Goal: Navigation & Orientation: Find specific page/section

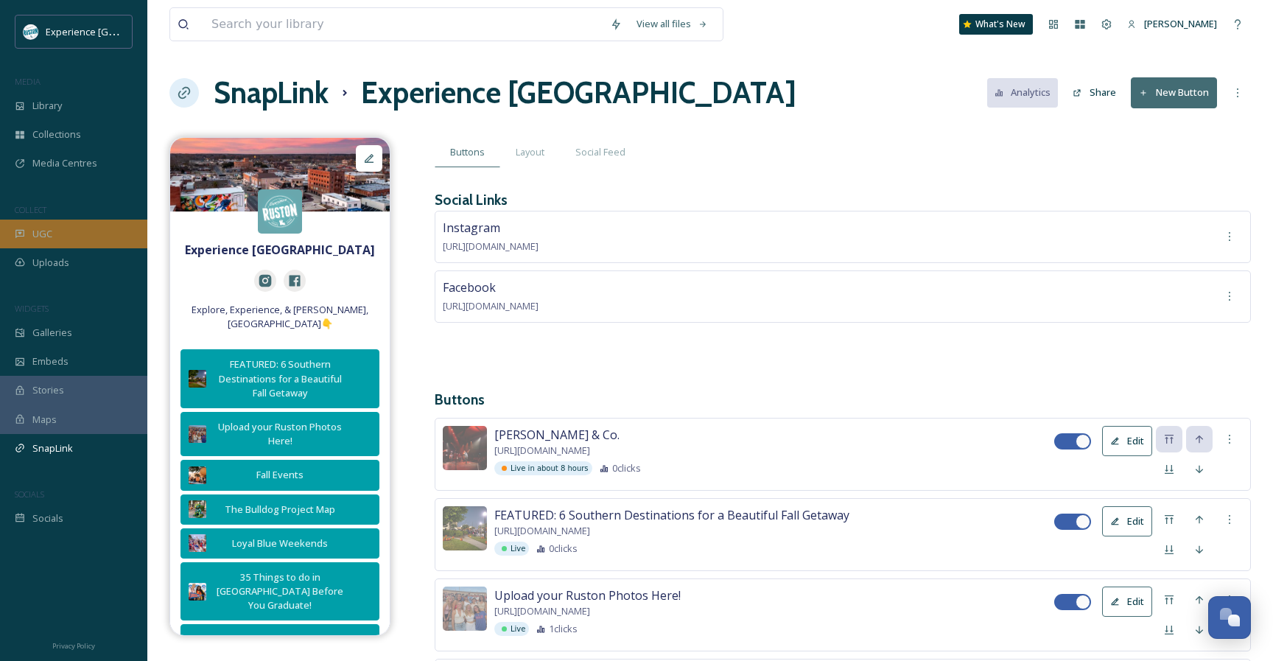
click at [47, 231] on span "UGC" at bounding box center [42, 234] width 20 height 14
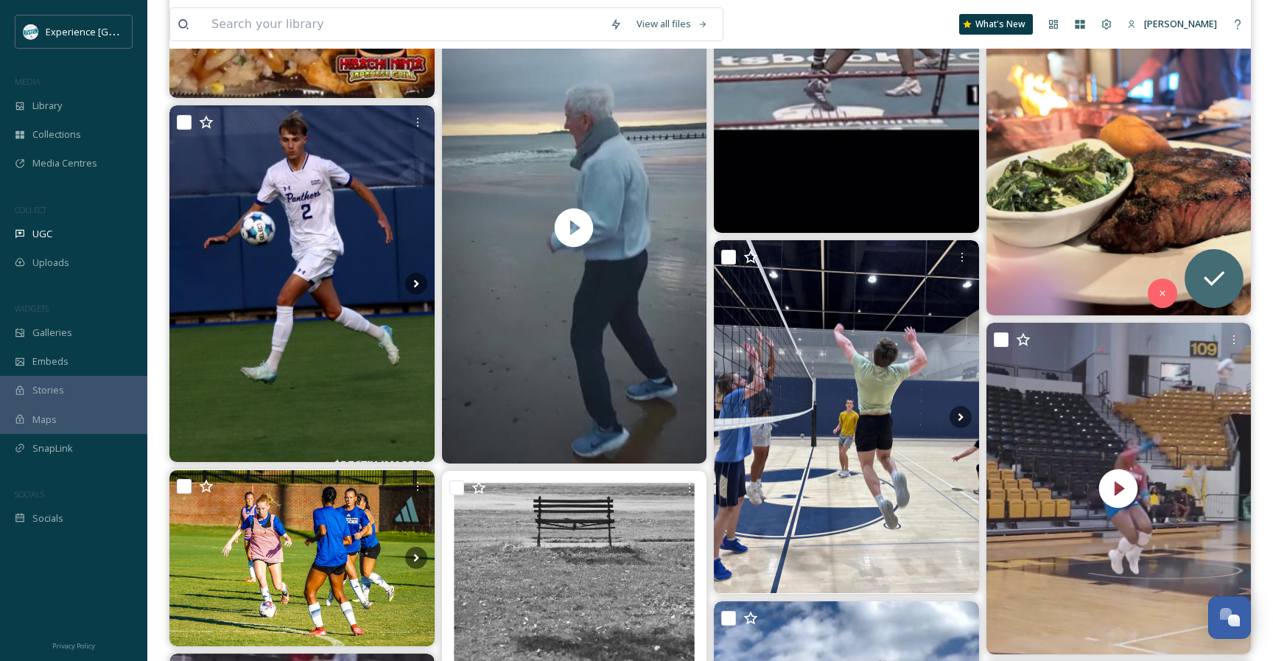
scroll to position [857, 0]
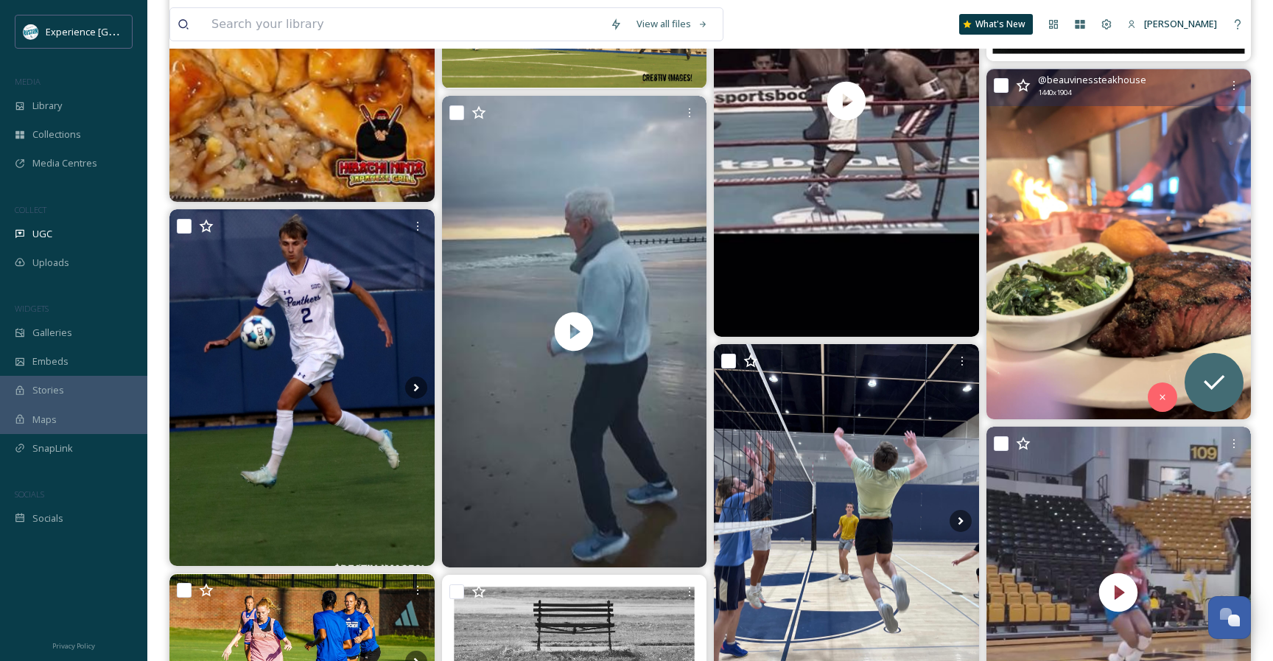
click at [1177, 267] on img at bounding box center [1118, 244] width 265 height 350
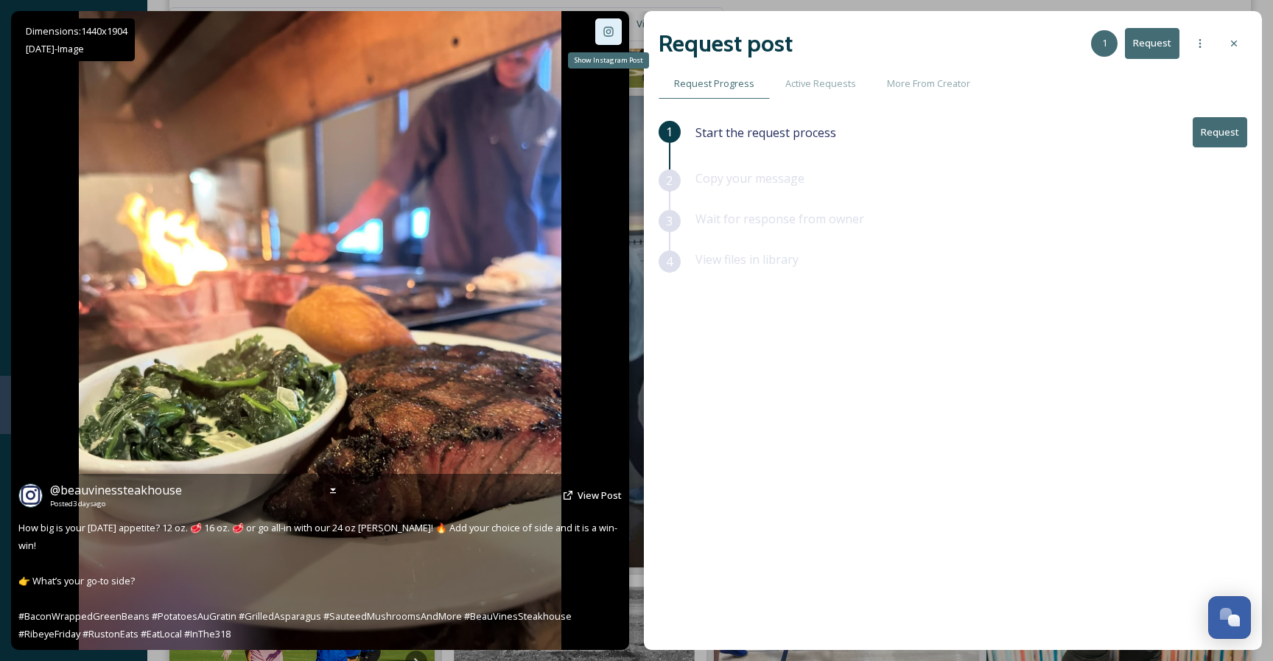
click at [602, 30] on icon at bounding box center [608, 32] width 12 height 12
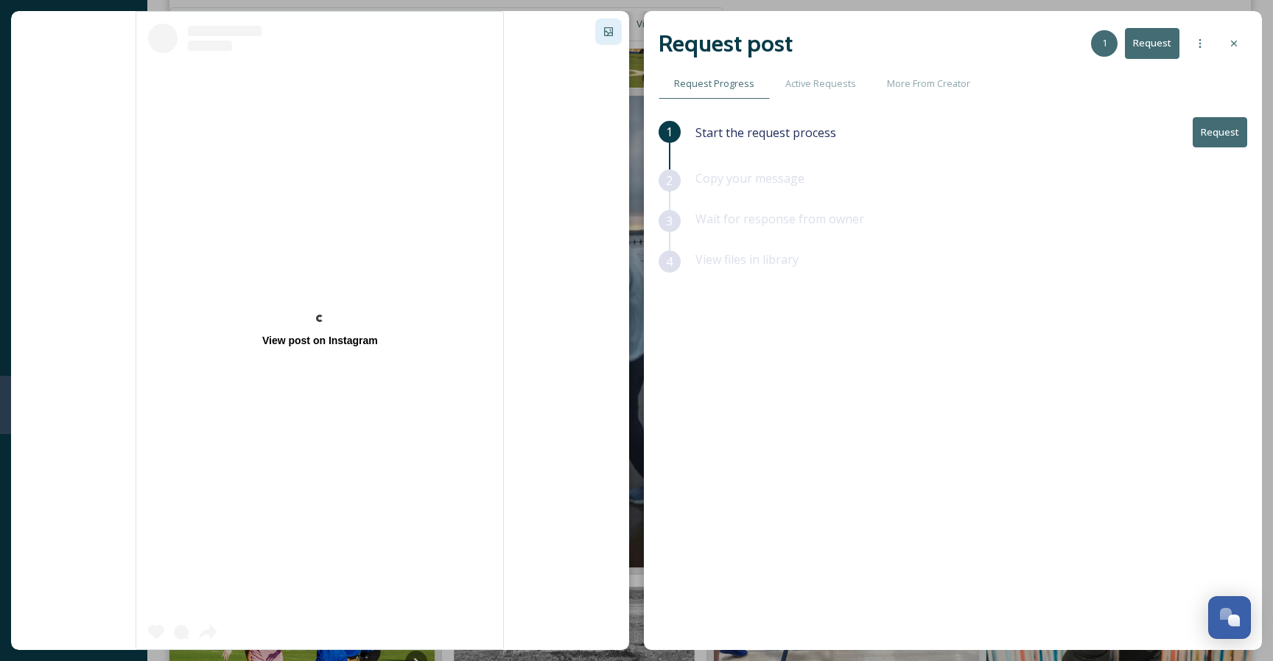
click at [75, 73] on div "View post on Instagram" at bounding box center [320, 330] width 618 height 639
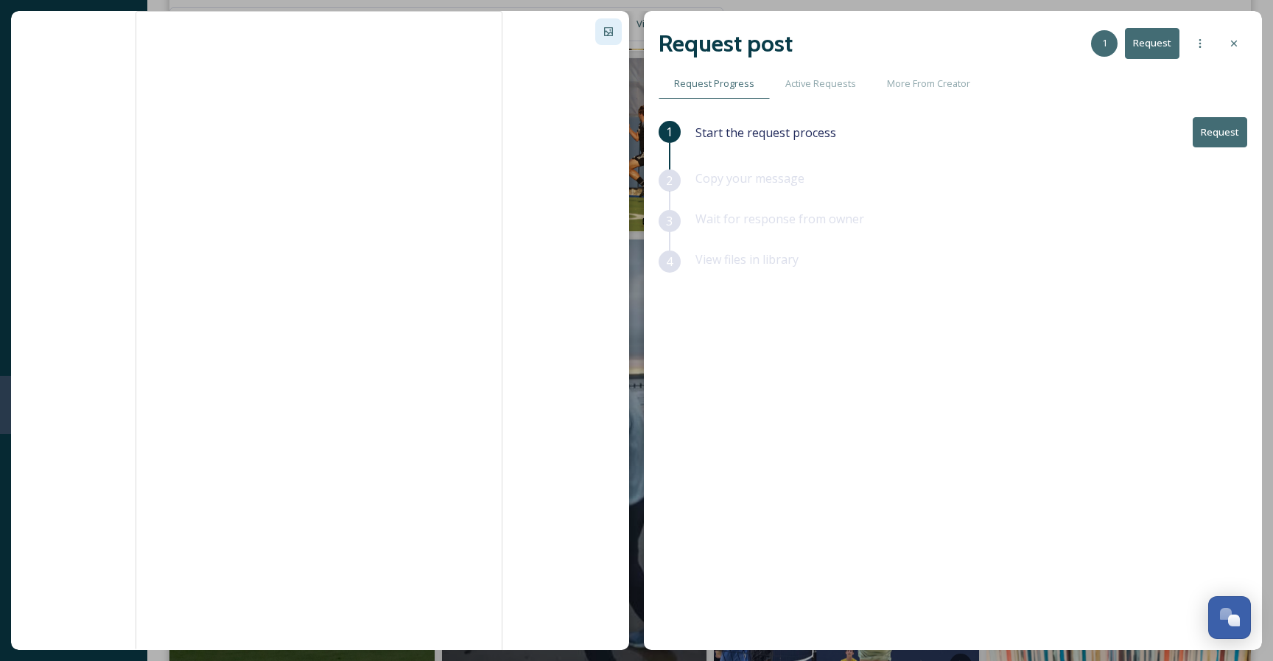
scroll to position [655, 0]
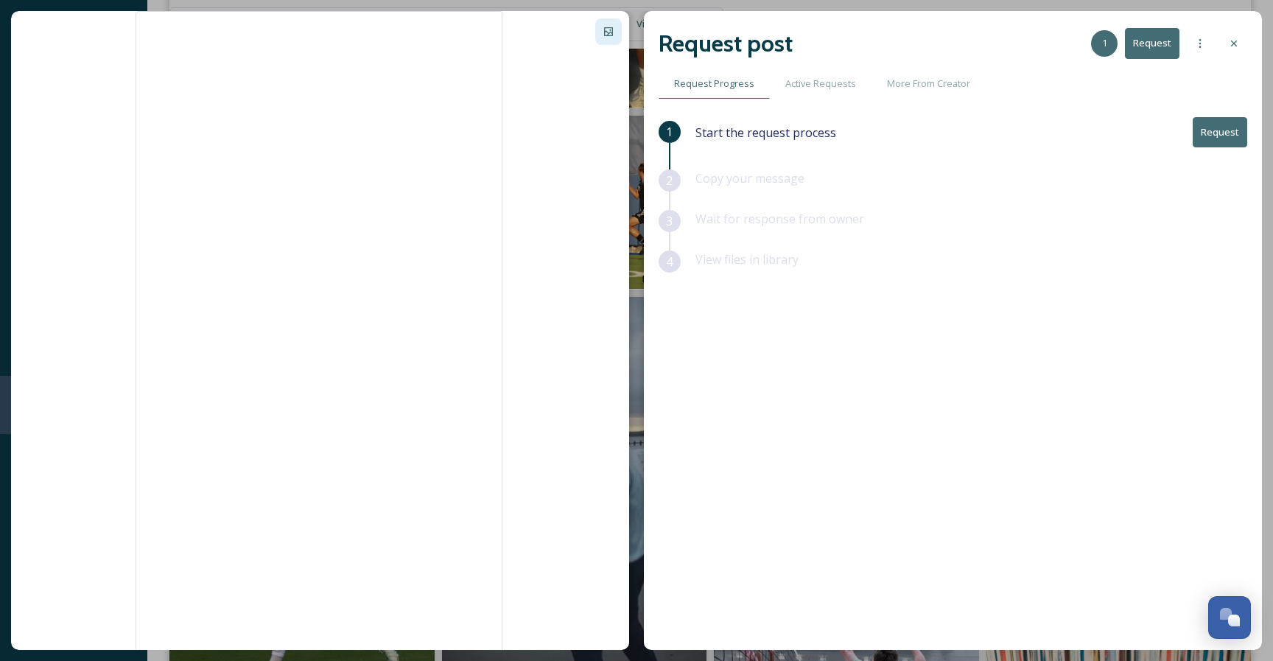
click at [654, 7] on div "Request post 1 Request Request Progress Active Requests More From Creator 1 Sta…" at bounding box center [636, 330] width 1273 height 661
click at [1228, 40] on icon at bounding box center [1234, 44] width 12 height 12
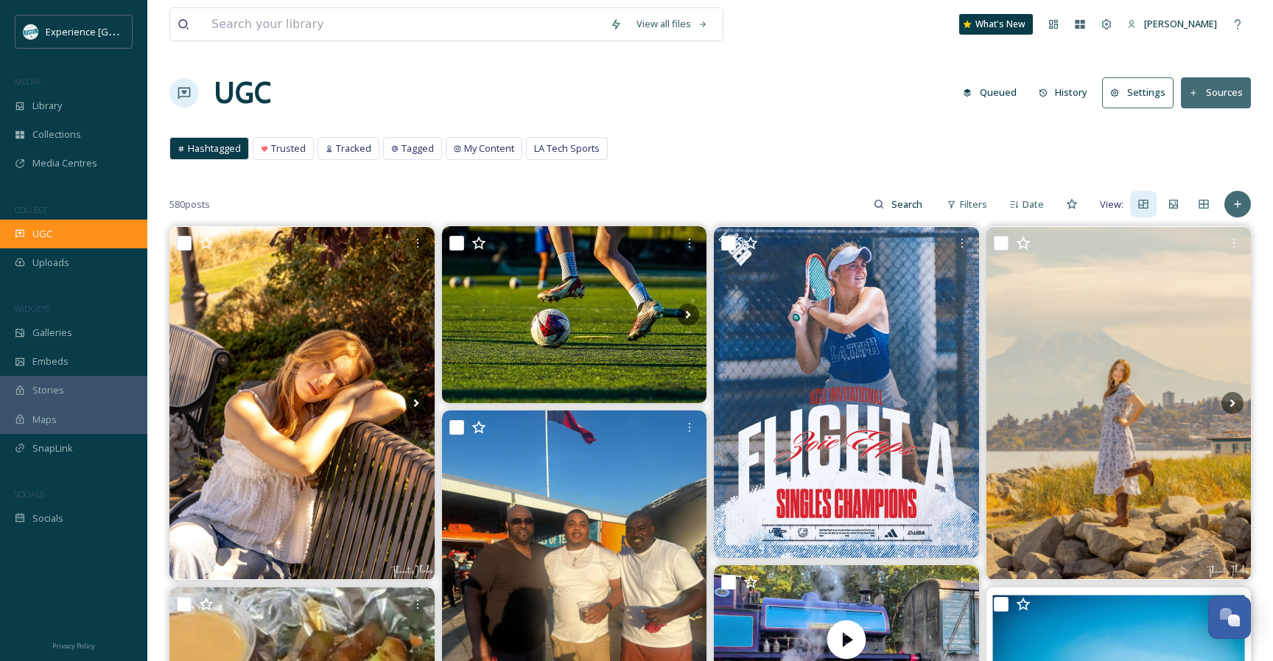
click at [63, 228] on div "UGC" at bounding box center [73, 233] width 147 height 29
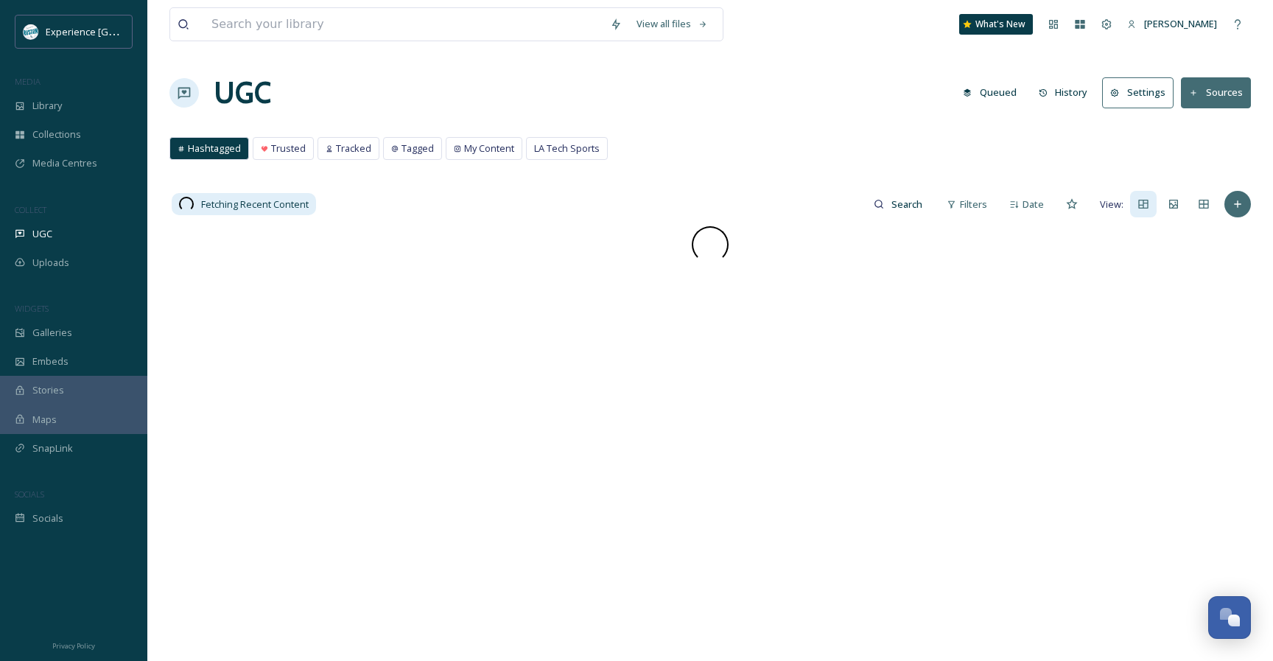
scroll to position [99, 0]
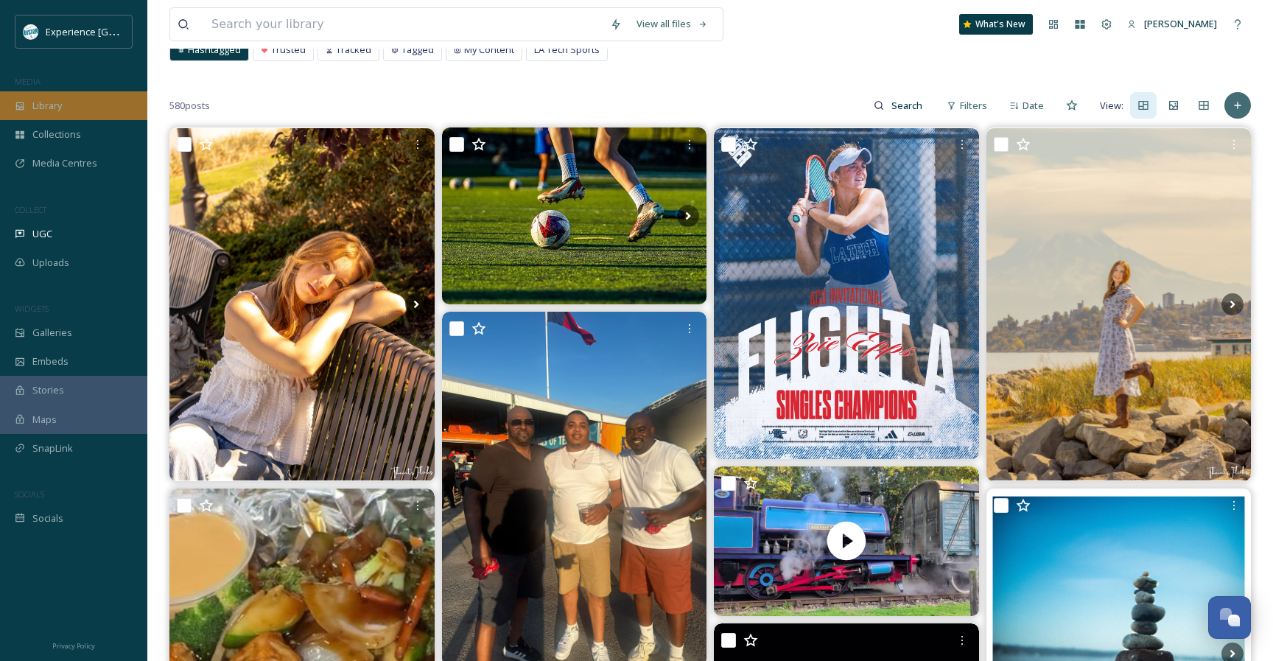
click at [62, 108] on span "Library" at bounding box center [46, 106] width 29 height 14
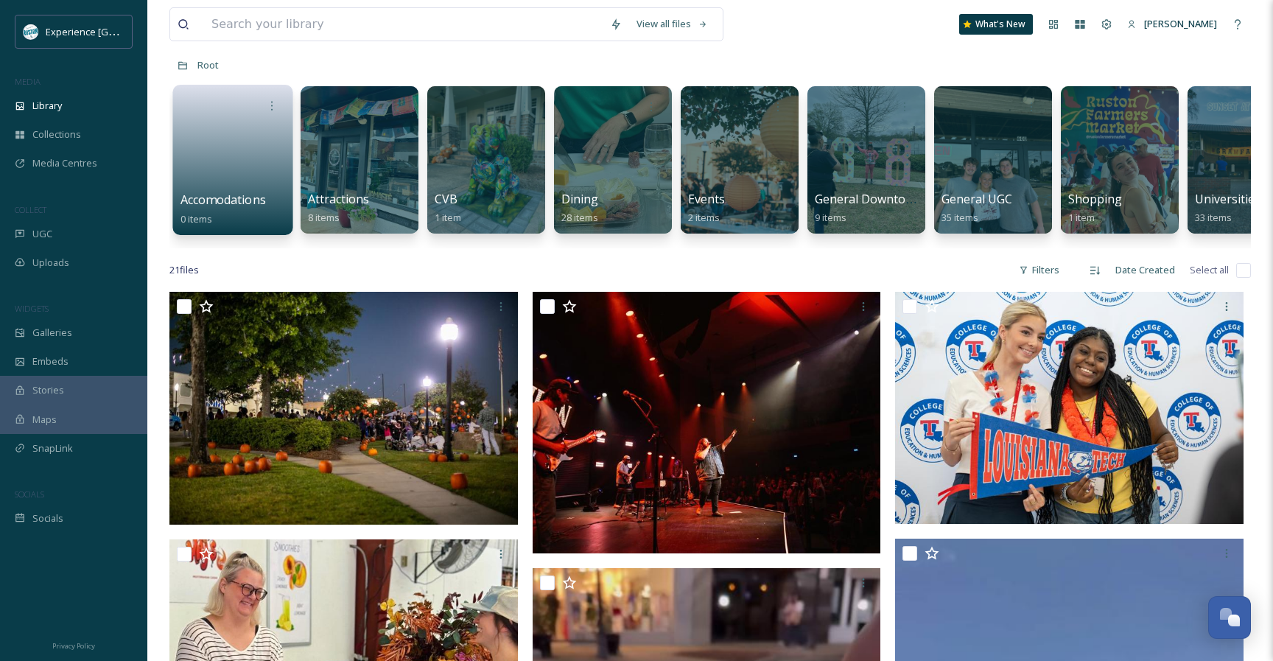
scroll to position [76, 0]
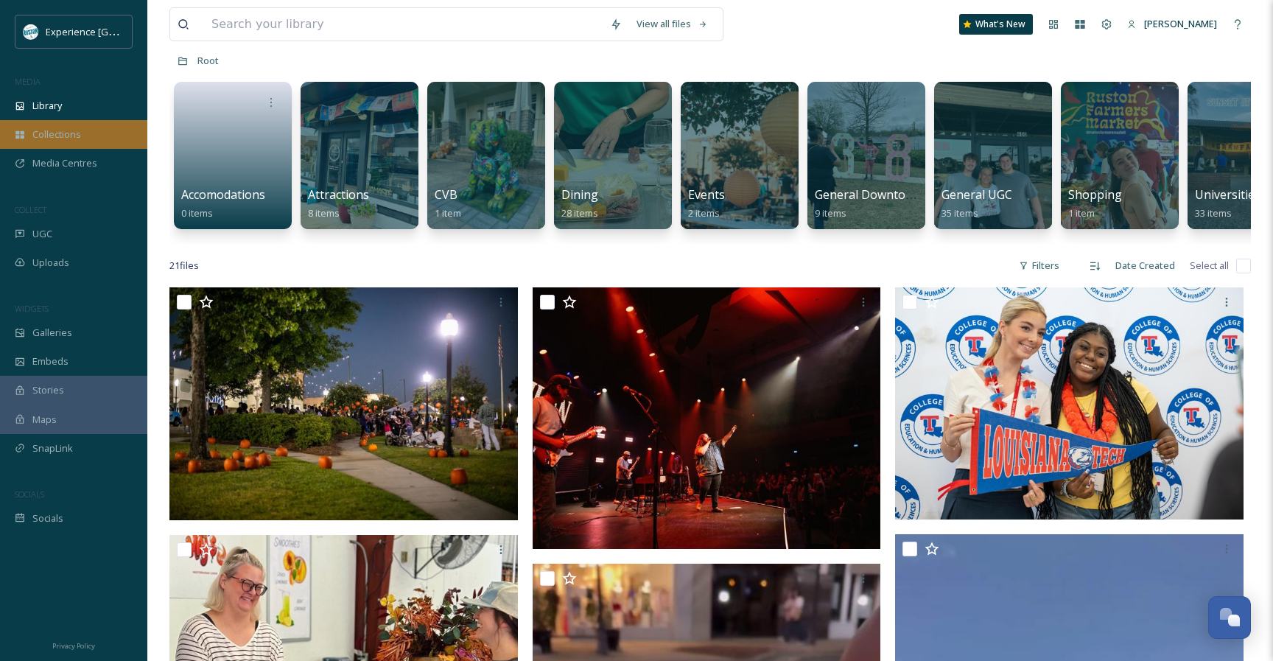
click at [71, 135] on span "Collections" at bounding box center [56, 134] width 49 height 14
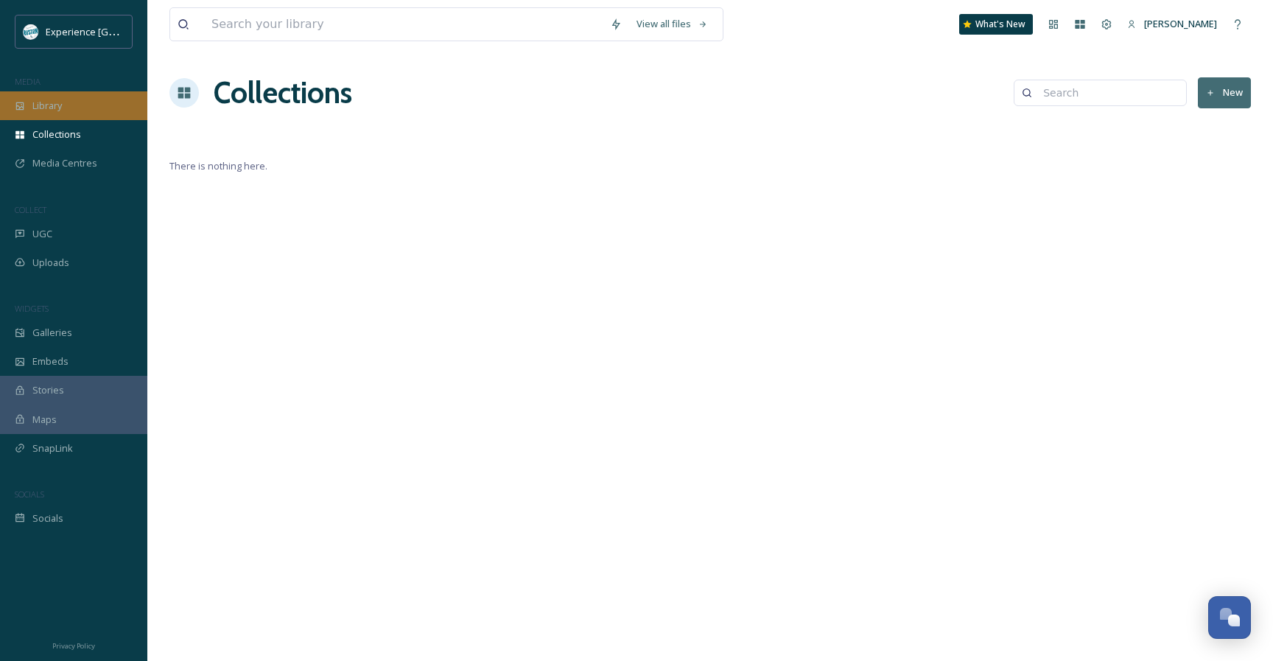
click at [104, 105] on div "Library" at bounding box center [73, 105] width 147 height 29
